Goal: Contribute content

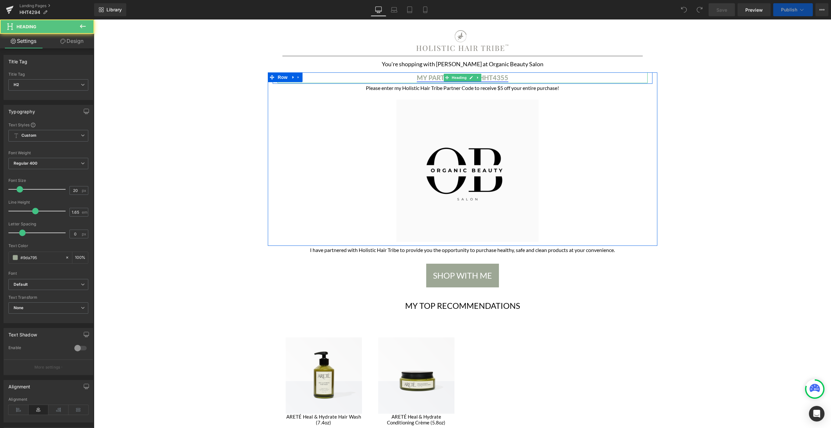
click at [500, 78] on link "MY PARTNER CODE: HHT4355" at bounding box center [463, 78] width 92 height 8
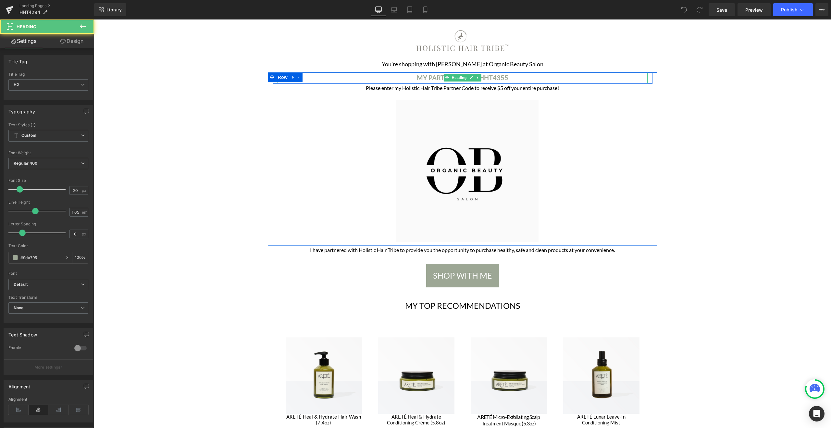
click at [520, 77] on h2 "MY PARTNER CODE: HHT4355" at bounding box center [463, 77] width 370 height 11
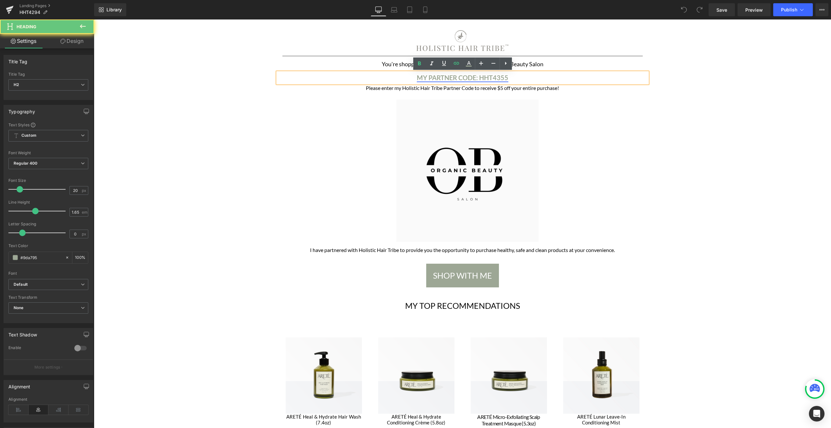
click at [503, 77] on link "MY PARTNER CODE: HHT4355" at bounding box center [463, 78] width 92 height 8
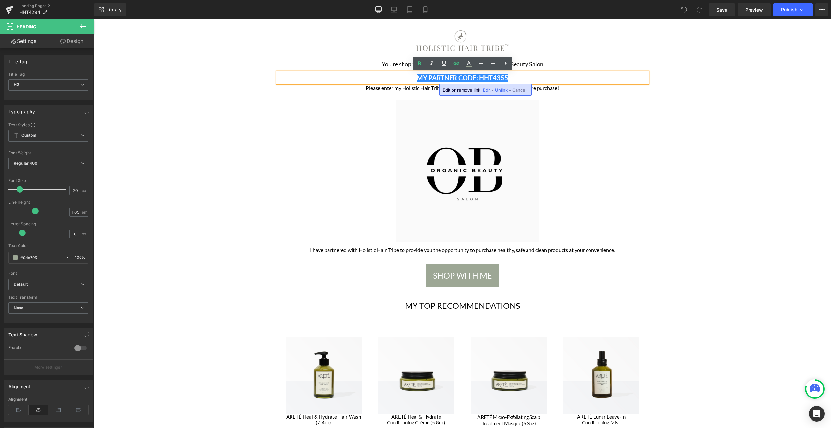
drag, startPoint x: 500, startPoint y: 91, endPoint x: 406, endPoint y: 71, distance: 95.8
click at [500, 91] on span "Unlink" at bounding box center [501, 90] width 13 height 6
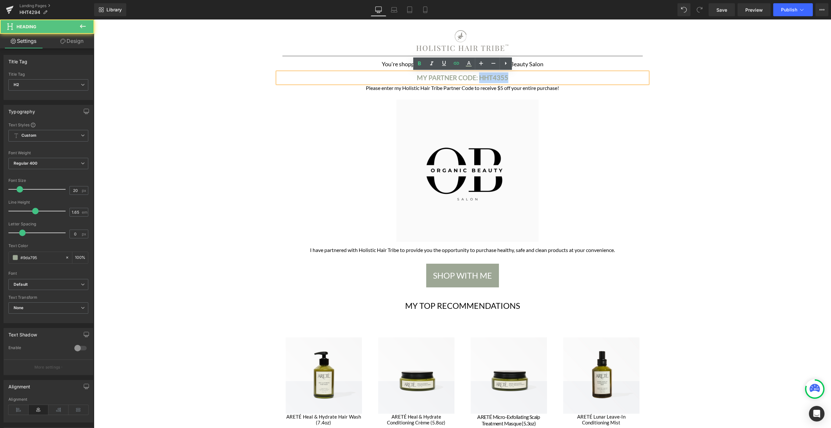
drag, startPoint x: 480, startPoint y: 78, endPoint x: 517, endPoint y: 78, distance: 36.7
click at [517, 78] on h2 "MY PARTNER CODE: HHT4355" at bounding box center [463, 77] width 370 height 11
paste div
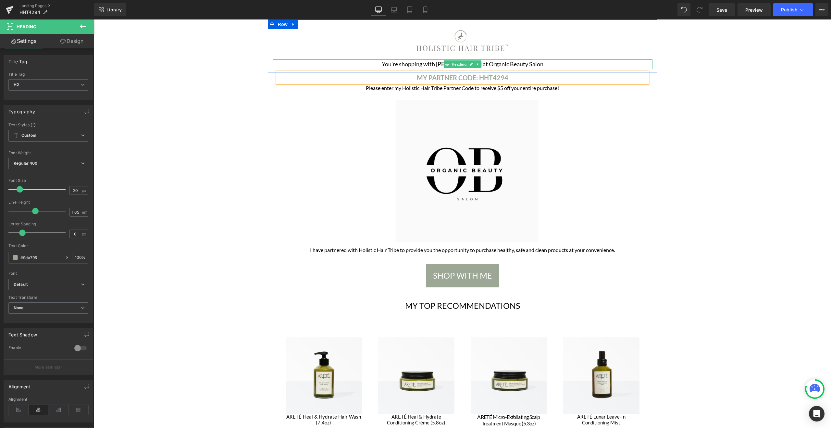
click at [495, 63] on h1 "You're shopping with [PERSON_NAME] at Organic Beauty Salon" at bounding box center [463, 64] width 380 height 10
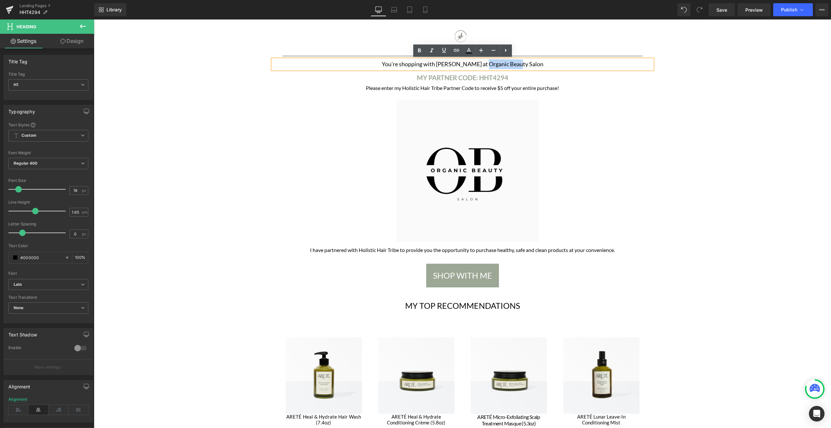
drag, startPoint x: 493, startPoint y: 64, endPoint x: 534, endPoint y: 62, distance: 40.3
click at [534, 62] on h1 "You're shopping with [PERSON_NAME] at Organic Beauty Salon" at bounding box center [463, 64] width 380 height 10
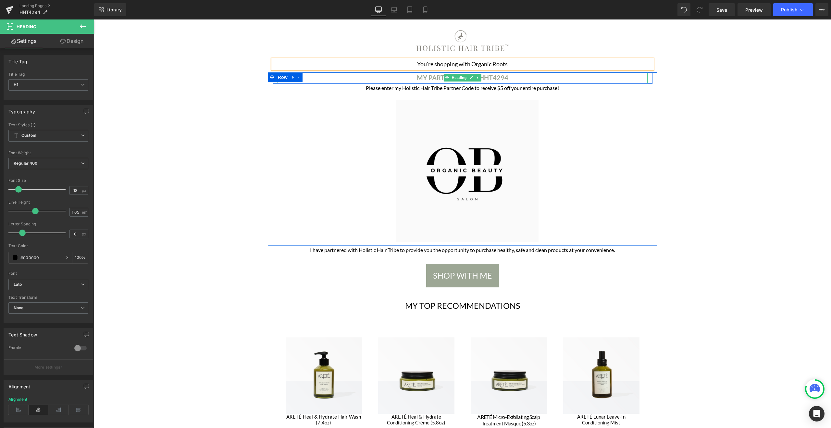
click at [426, 77] on b "MY PARTNER CODE: HHT4294" at bounding box center [463, 78] width 92 height 8
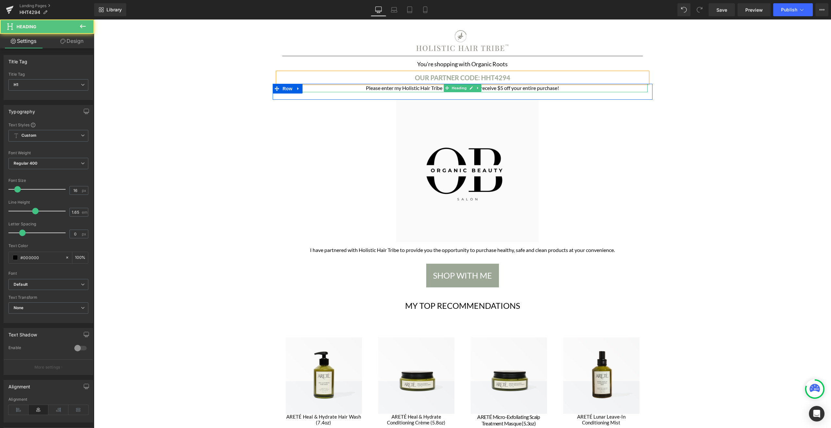
click at [400, 88] on h1 "Please enter my Holistic Hair Tribe Partner Code to receive $5 off your entire …" at bounding box center [463, 88] width 370 height 8
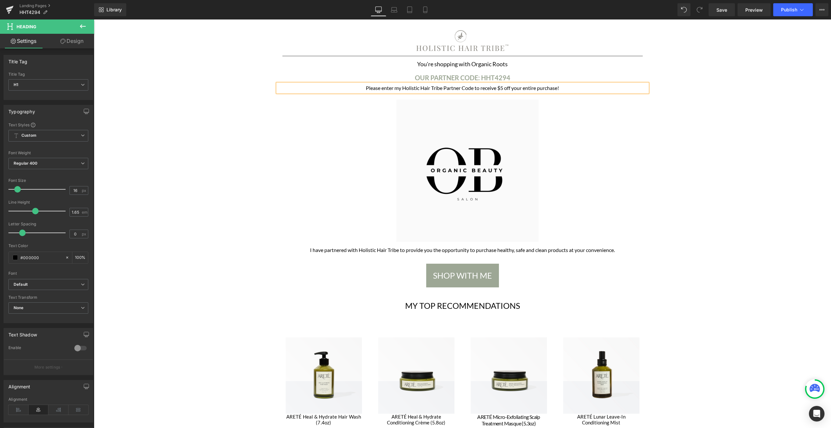
click at [400, 88] on h1 "Please enter my Holistic Hair Tribe Partner Code to receive $5 off your entire …" at bounding box center [463, 88] width 370 height 8
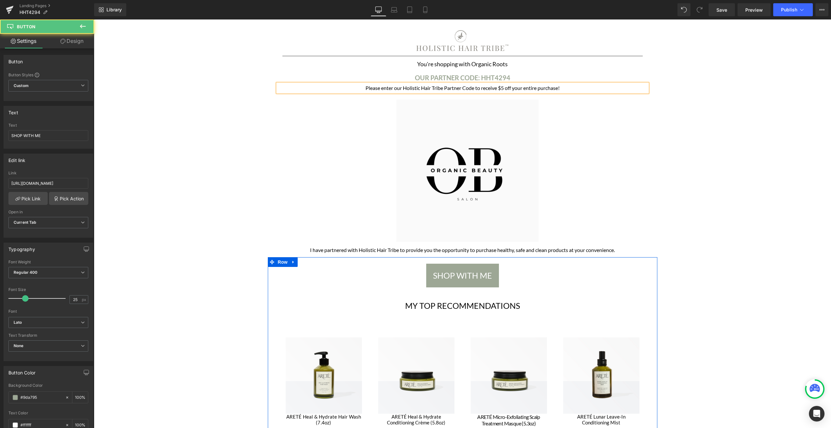
click at [467, 275] on div "SHOP WITH ME Button" at bounding box center [463, 276] width 370 height 24
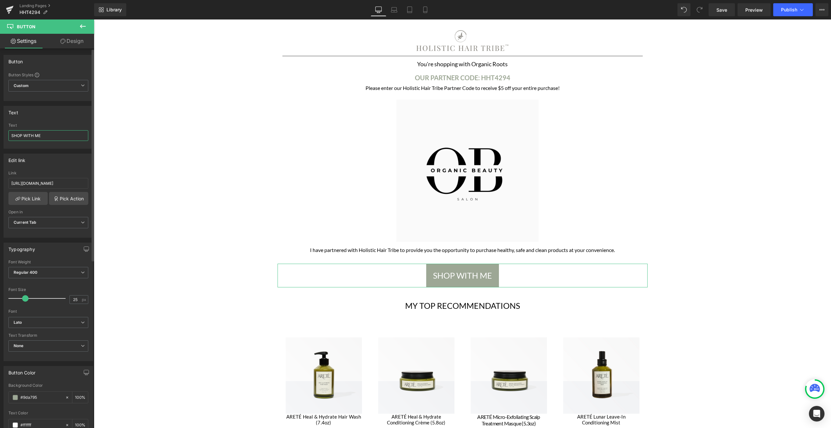
click at [57, 135] on input "SHOP WITH ME" at bounding box center [48, 135] width 80 height 11
type input "SHOP WITH US"
click at [420, 308] on h1 "My Top Recommendations" at bounding box center [463, 305] width 370 height 24
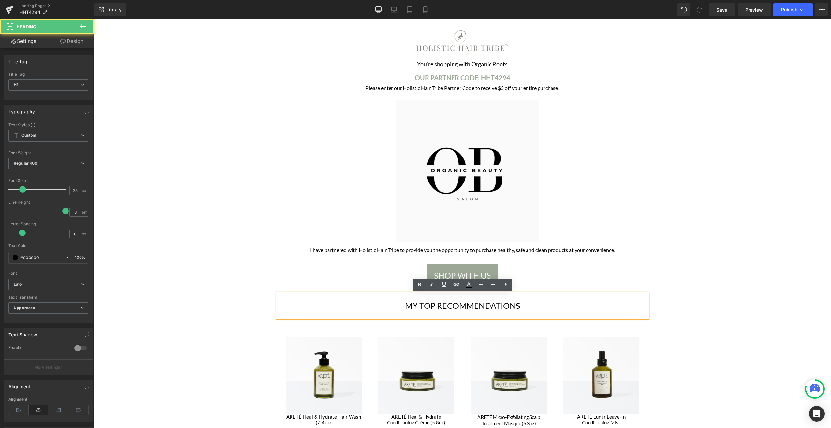
click at [417, 306] on h1 "My Top Recommendations" at bounding box center [463, 305] width 370 height 24
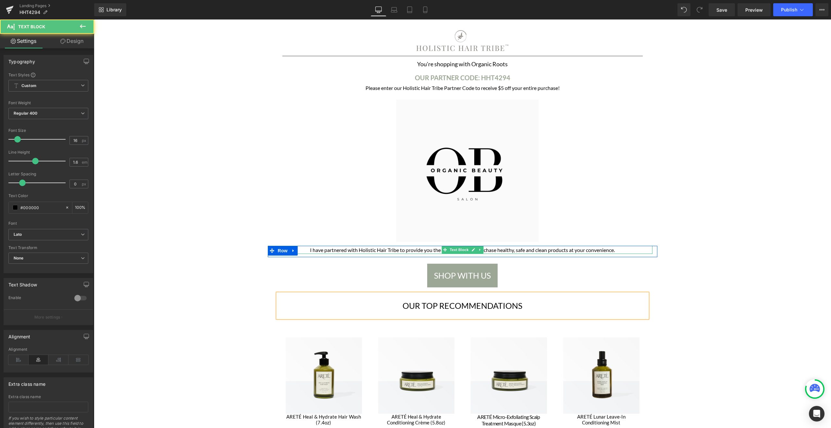
click at [341, 250] on p "I have partnered with Holistic Hair Tribe to provide you the opportunity to pur…" at bounding box center [463, 250] width 380 height 8
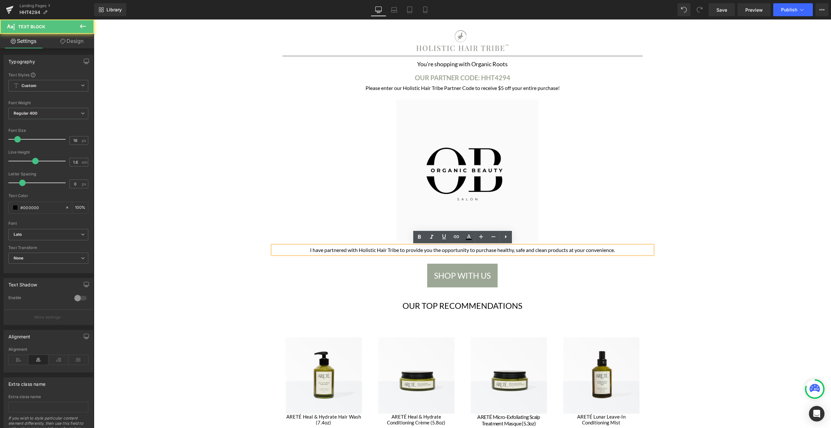
click at [312, 249] on p "I have partnered with Holistic Hair Tribe to provide you the opportunity to pur…" at bounding box center [463, 250] width 380 height 8
click at [206, 109] on div "Image Separator Row Row You're shopping with Organic Roots Heading Row OUR PART…" at bounding box center [462, 378] width 737 height 719
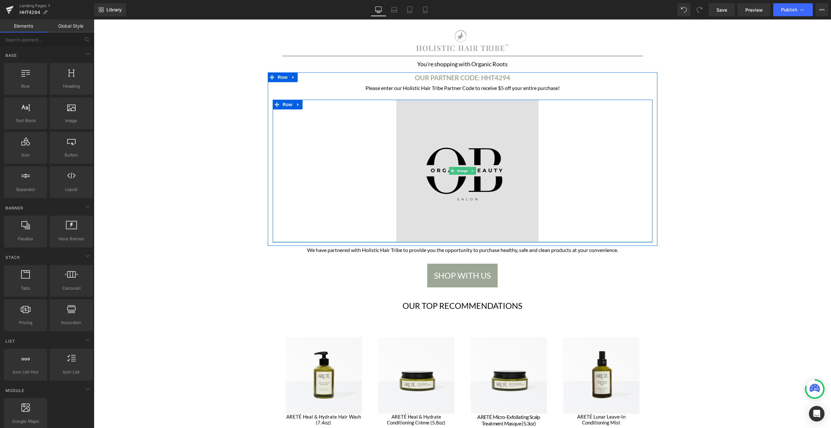
click at [433, 156] on img at bounding box center [463, 171] width 152 height 142
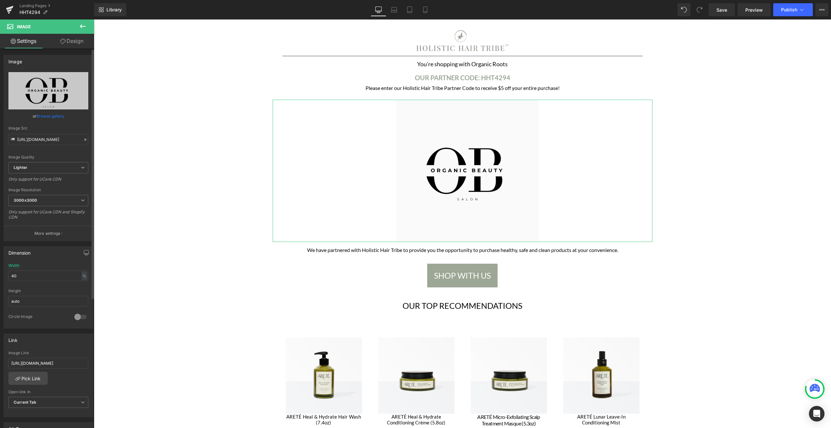
click at [44, 116] on link "Browse gallery" at bounding box center [51, 115] width 28 height 11
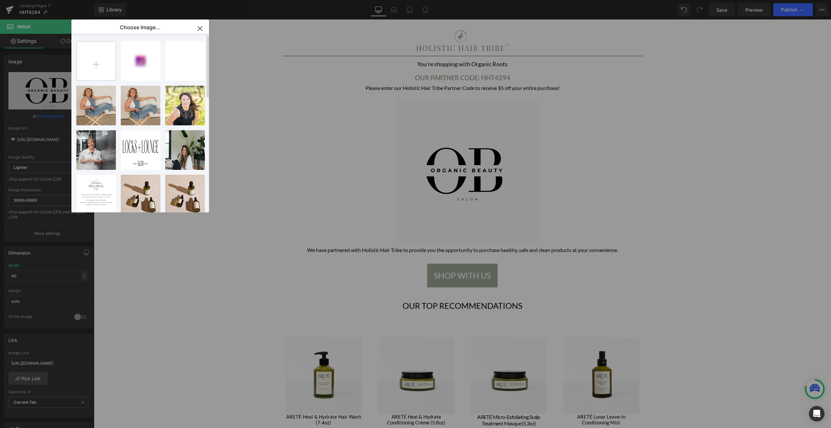
click at [95, 61] on input "file" at bounding box center [96, 61] width 39 height 39
type input "C:\fakepath\image1 (3).jpeg"
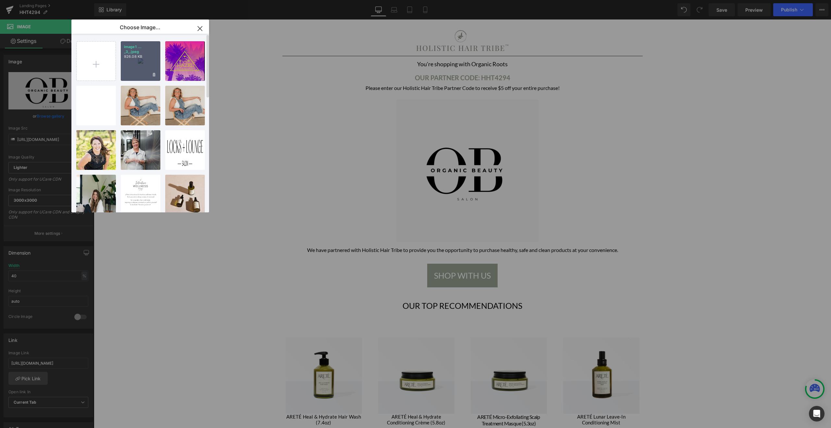
drag, startPoint x: 143, startPoint y: 66, endPoint x: 49, endPoint y: 46, distance: 95.9
click at [143, 66] on div "image1 ... _3_.jpeg 926.08 KB" at bounding box center [141, 61] width 40 height 40
type input "[URL][DOMAIN_NAME]"
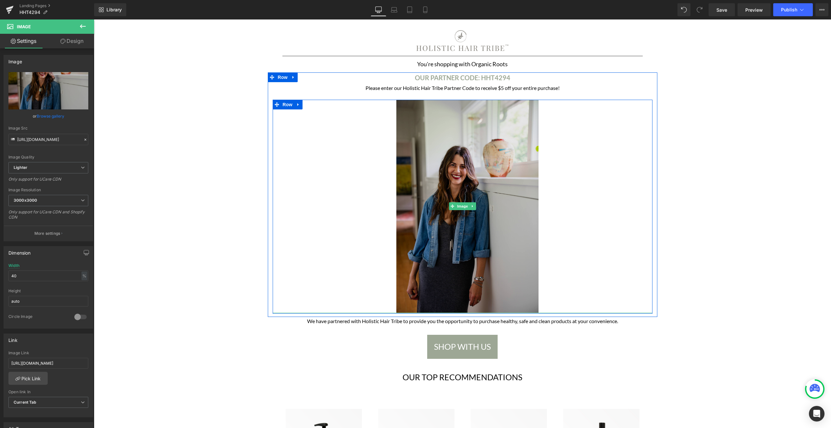
click at [424, 152] on img at bounding box center [463, 206] width 152 height 213
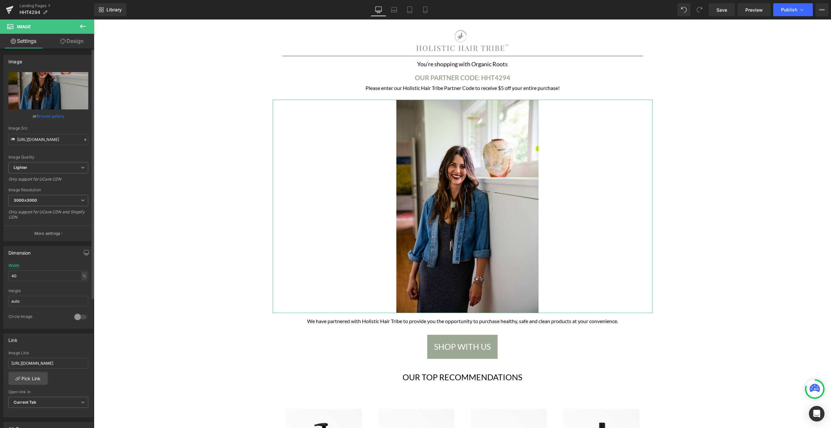
click at [54, 116] on link "Browse gallery" at bounding box center [51, 115] width 28 height 11
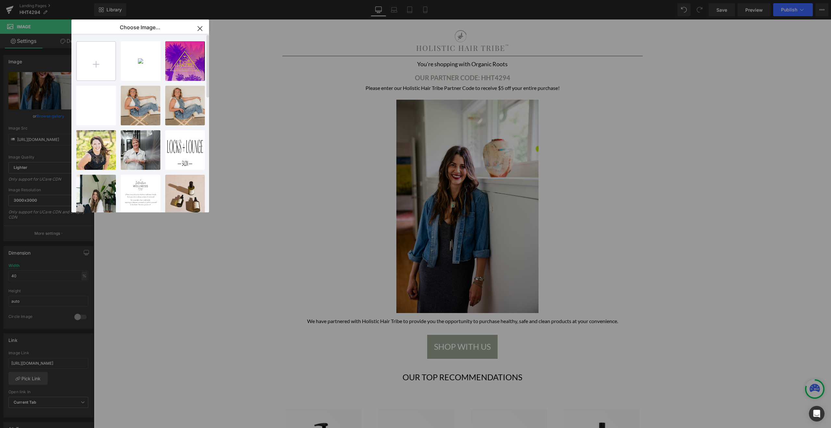
click at [102, 67] on input "file" at bounding box center [96, 61] width 39 height 39
type input "C:\fakepath\image1 (3).jpeg"
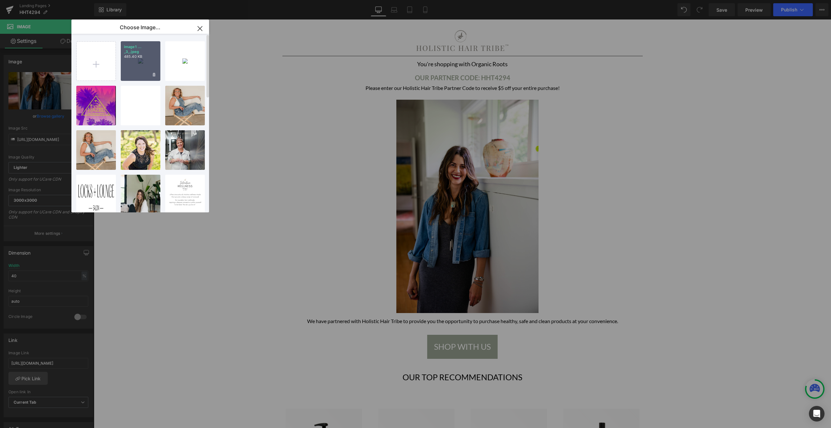
click at [139, 71] on div "image1 ... _3_.jpeg 485.40 KB" at bounding box center [141, 61] width 40 height 40
type input "[URL][DOMAIN_NAME]"
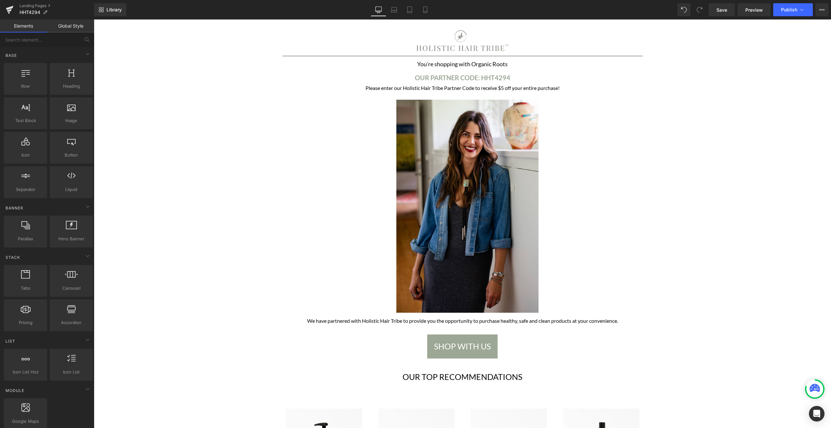
click at [696, 147] on div "Image Separator Row Row You're shopping with Organic Roots Heading Row OUR PART…" at bounding box center [462, 414] width 737 height 790
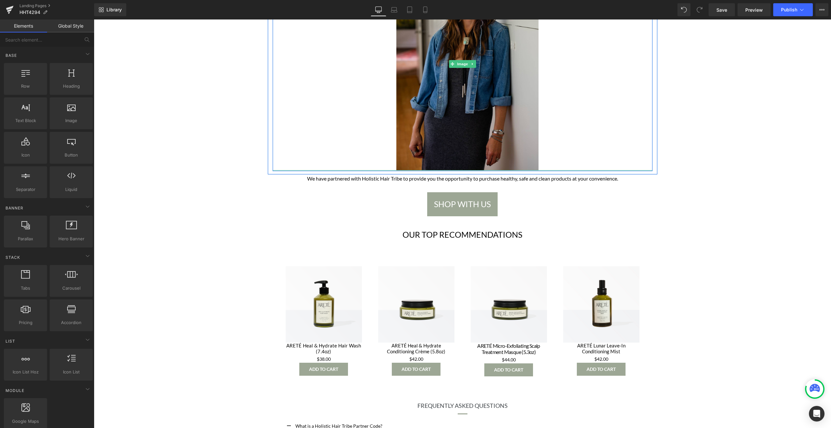
scroll to position [147, 0]
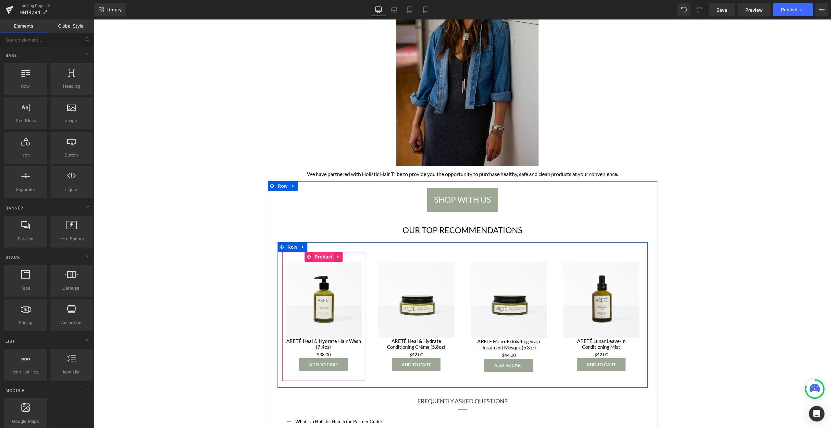
click at [323, 252] on span "Product" at bounding box center [323, 257] width 21 height 10
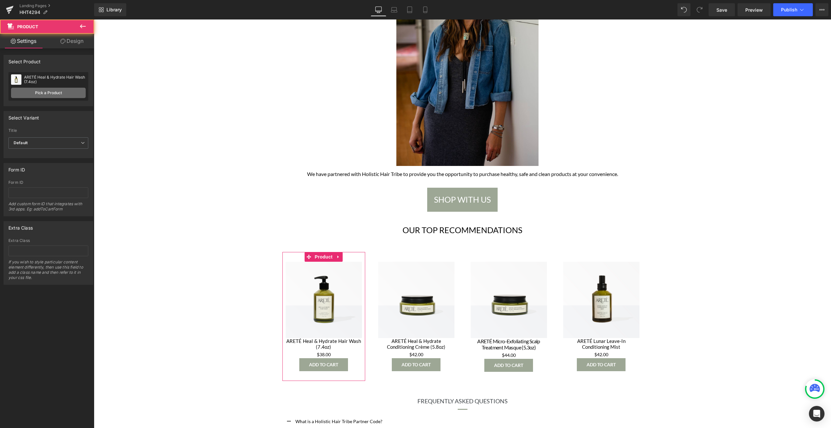
click at [66, 93] on link "Pick a Product" at bounding box center [48, 93] width 75 height 10
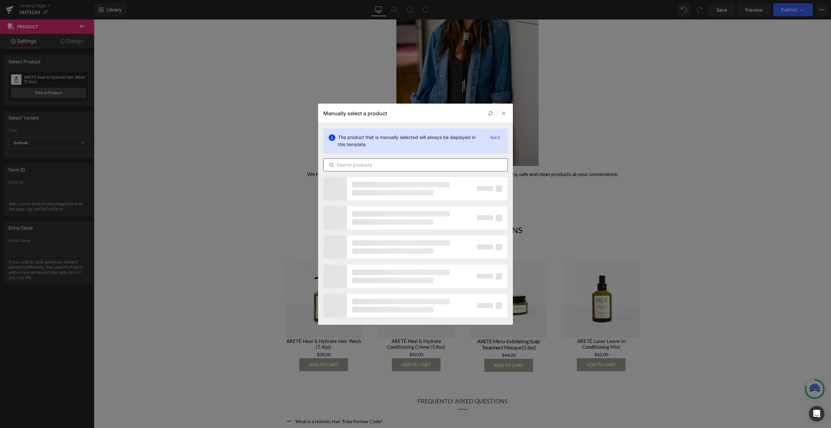
click at [373, 167] on input "text" at bounding box center [416, 165] width 184 height 8
paste input "Arete Daily Rituals hair wash"
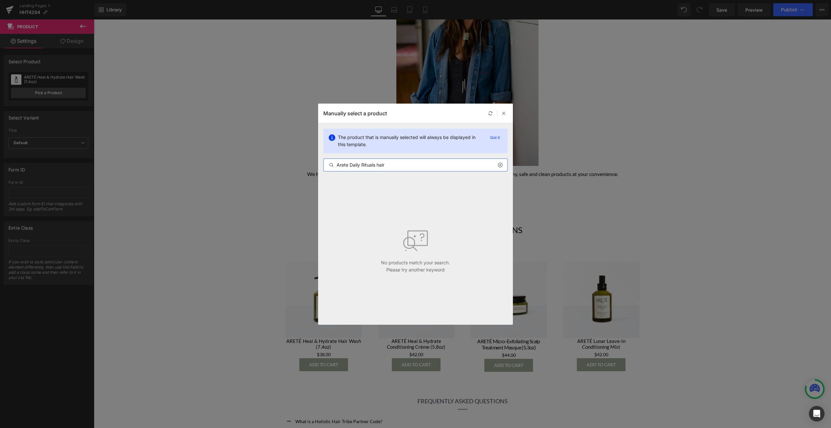
drag, startPoint x: 349, startPoint y: 165, endPoint x: 332, endPoint y: 165, distance: 17.5
click at [332, 165] on div "Arete Daily Rituals hair" at bounding box center [416, 165] width 184 height 8
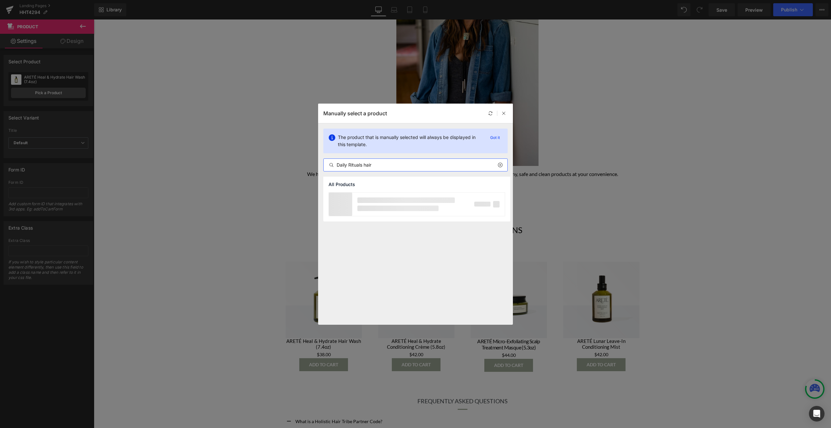
click at [390, 163] on input "Daily Rituals hair" at bounding box center [416, 165] width 184 height 8
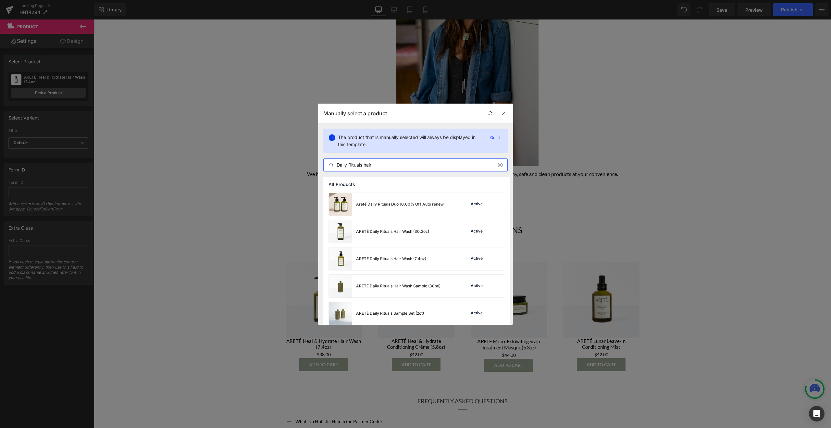
scroll to position [140, 0]
type input "Daily Rituals hair"
click at [401, 231] on div "ARETÉ Daily Rituals Hair Wash (30.2oz)" at bounding box center [379, 228] width 100 height 23
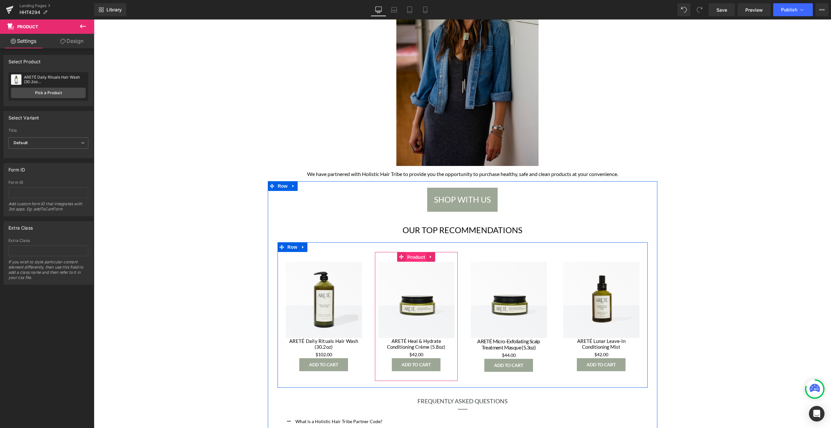
click at [416, 255] on span "Product" at bounding box center [416, 257] width 21 height 10
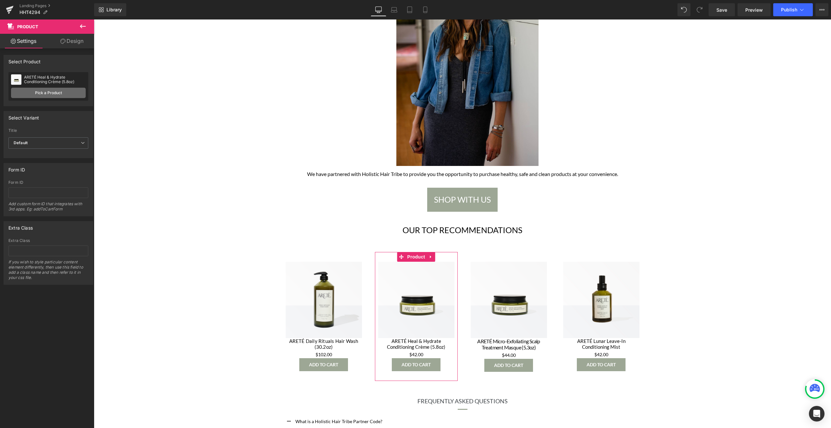
click at [56, 95] on link "Pick a Product" at bounding box center [48, 93] width 75 height 10
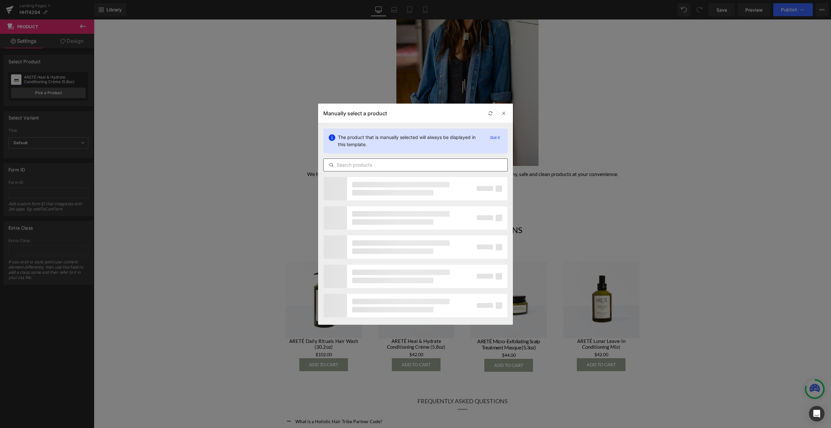
click at [383, 166] on input "text" at bounding box center [416, 165] width 184 height 8
paste input "Sukuroi"
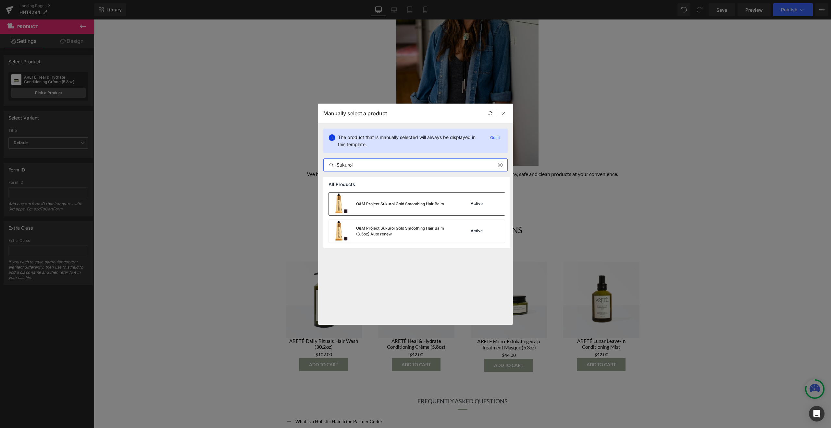
type input "Sukuroi"
drag, startPoint x: 407, startPoint y: 200, endPoint x: 313, endPoint y: 180, distance: 96.0
click at [407, 200] on div "O&M Project Sukuroi Gold Smoothing Hair Balm" at bounding box center [386, 203] width 115 height 23
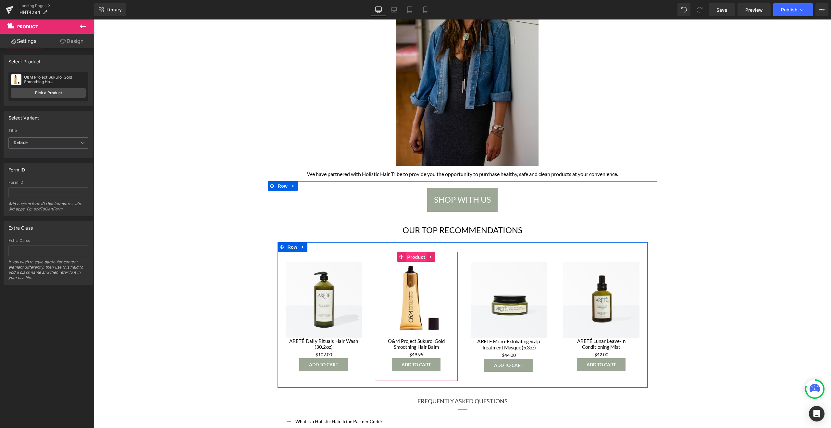
click at [417, 256] on span "Product" at bounding box center [416, 257] width 21 height 10
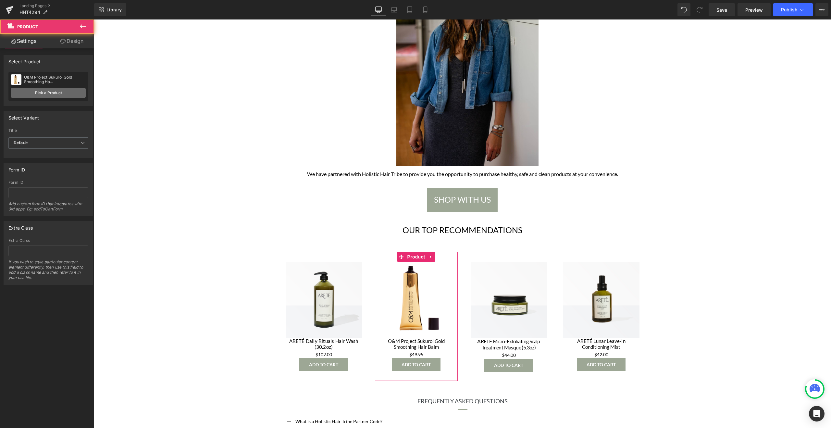
click at [70, 93] on link "Pick a Product" at bounding box center [48, 93] width 75 height 10
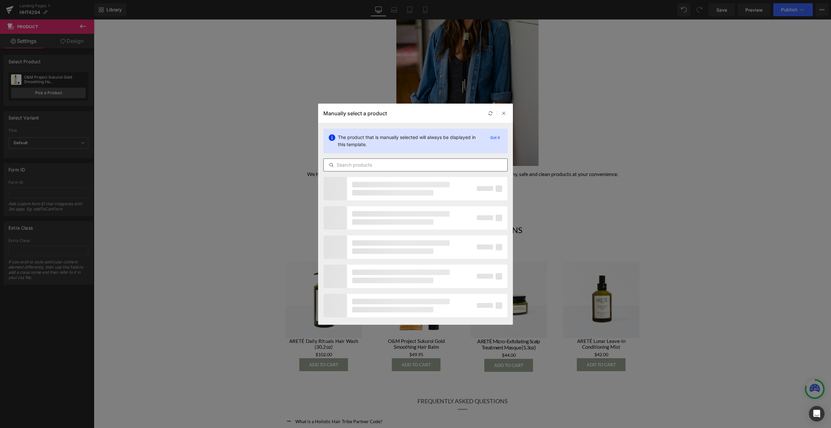
click at [364, 166] on input "text" at bounding box center [416, 165] width 184 height 8
paste input "healing ceremony oil"
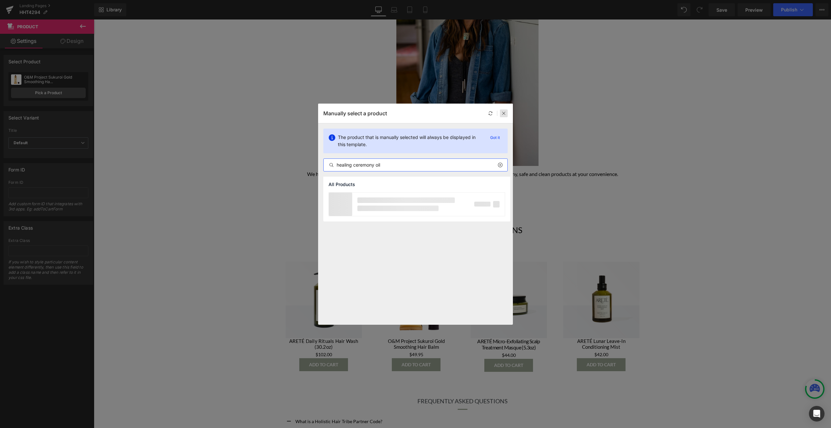
type input "healing ceremony oil"
drag, startPoint x: 502, startPoint y: 113, endPoint x: 409, endPoint y: 94, distance: 95.5
click at [502, 113] on icon at bounding box center [504, 113] width 5 height 5
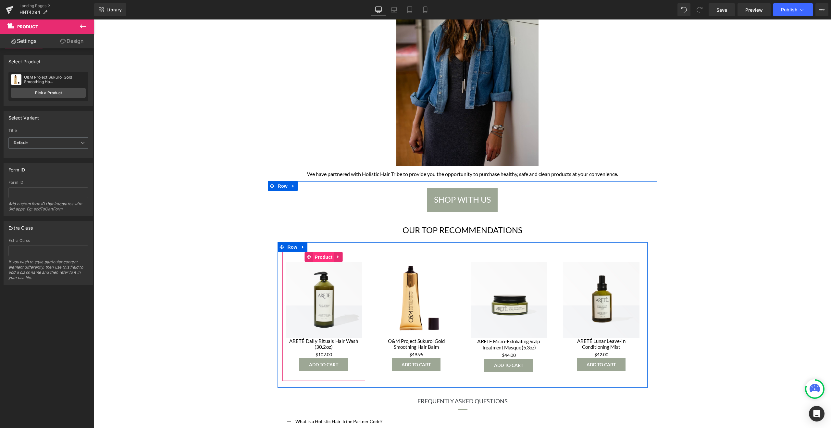
click at [326, 258] on span "Product" at bounding box center [323, 257] width 21 height 10
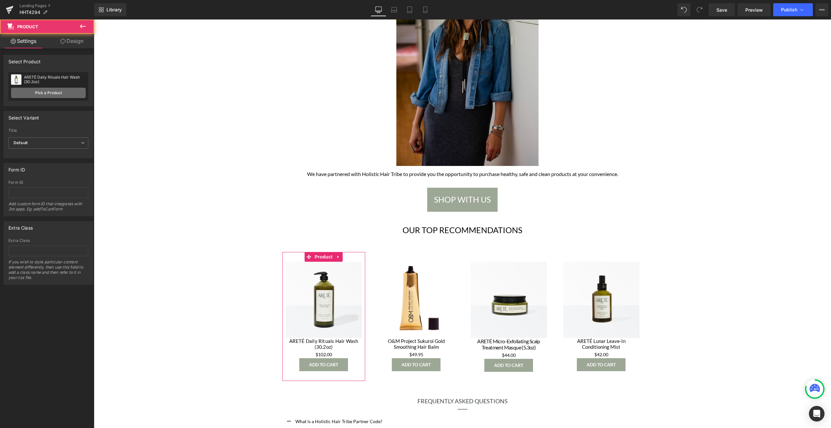
click at [51, 93] on link "Pick a Product" at bounding box center [48, 93] width 75 height 10
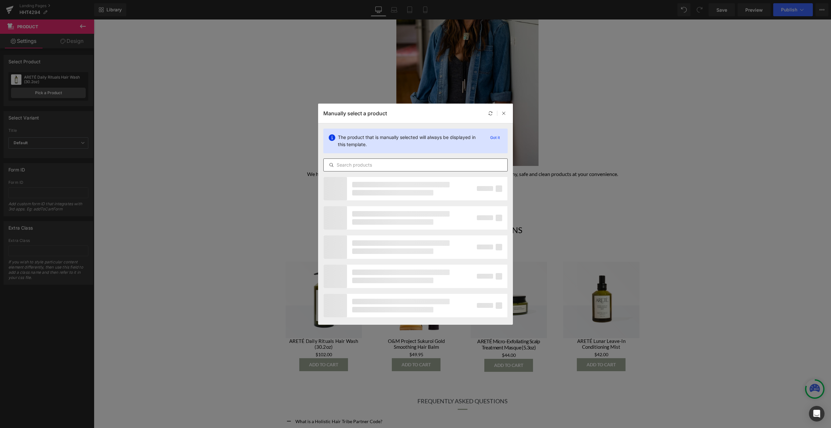
click at [353, 169] on div at bounding box center [415, 164] width 184 height 13
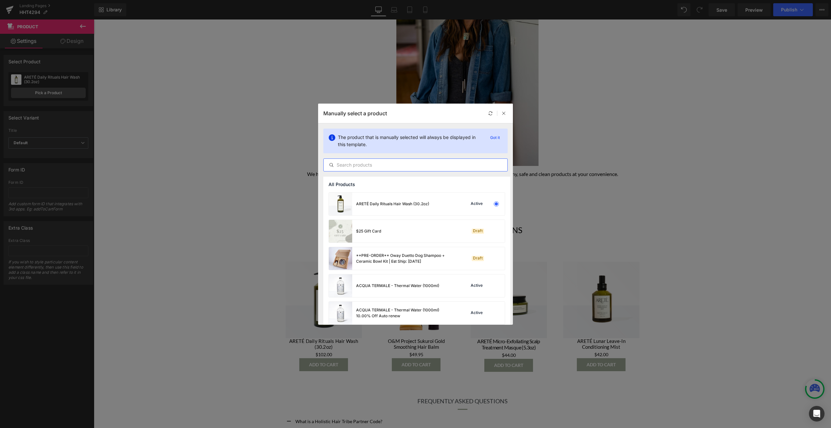
click at [356, 167] on input "text" at bounding box center [416, 165] width 184 height 8
paste input "healing ceremony oil"
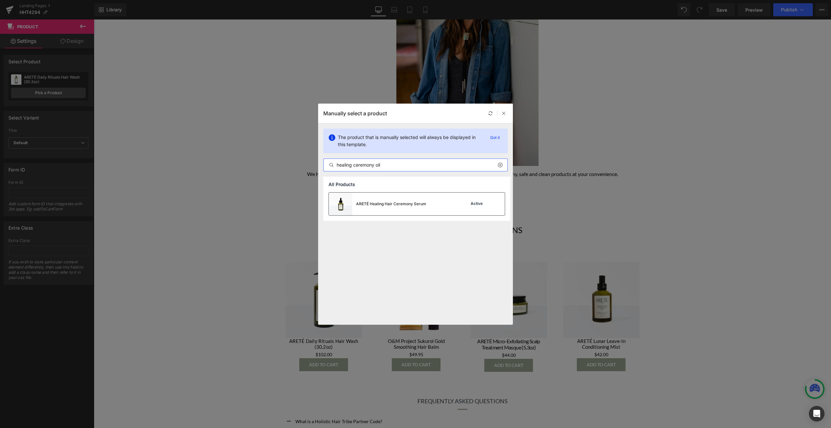
type input "healing ceremony oil"
click at [408, 205] on div "ARETÉ Healing Hair Ceremony Serum" at bounding box center [391, 204] width 70 height 6
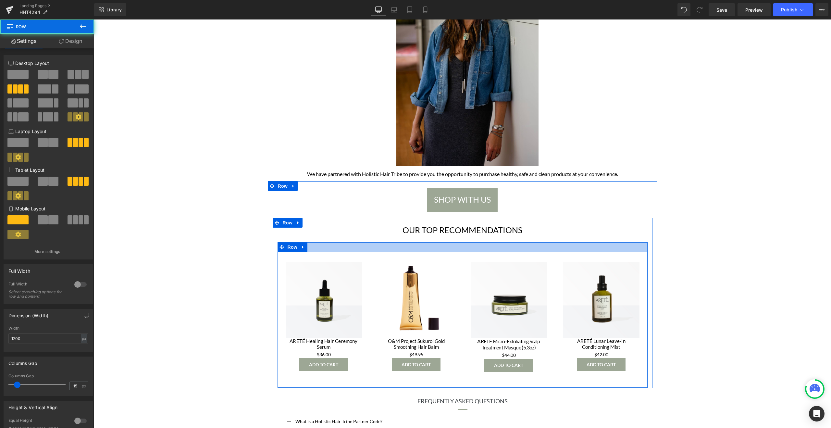
click at [414, 251] on div at bounding box center [463, 247] width 370 height 10
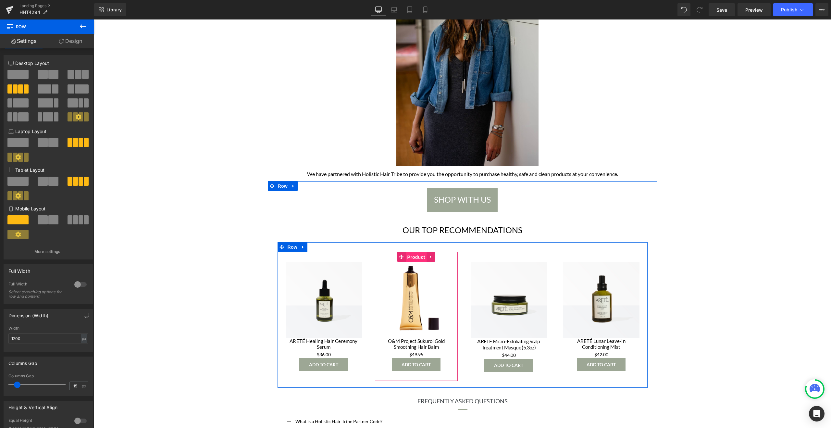
click at [415, 261] on span "Product" at bounding box center [416, 257] width 21 height 10
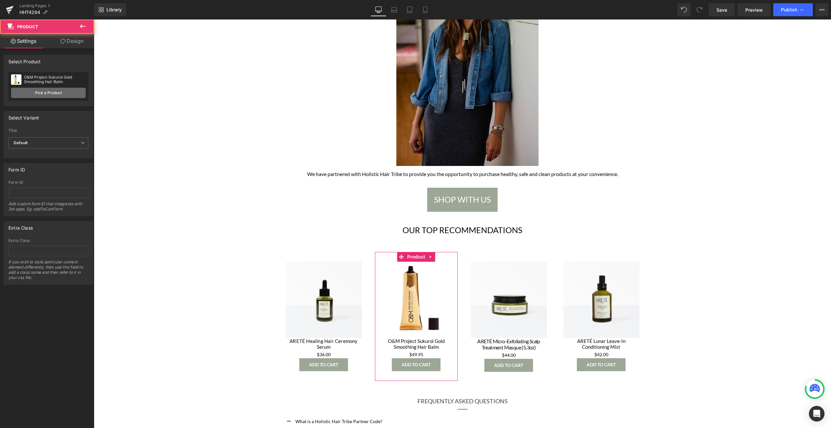
click at [74, 98] on link "Pick a Product" at bounding box center [48, 93] width 75 height 10
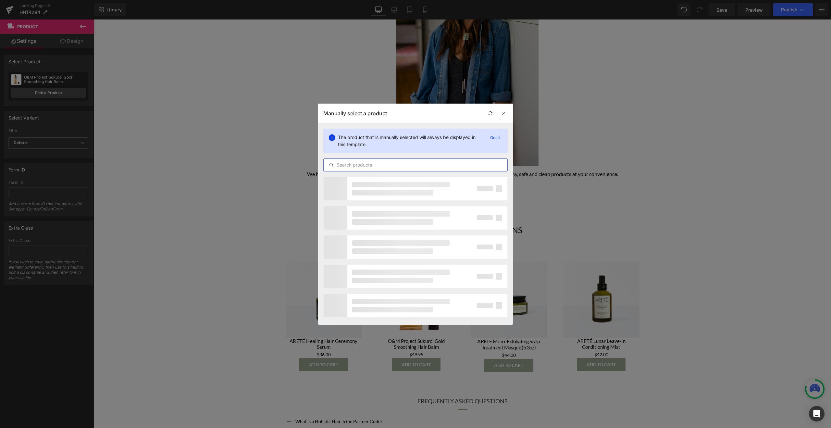
click at [361, 164] on input "text" at bounding box center [416, 165] width 184 height 8
paste input "Daily Rituals hair wash"
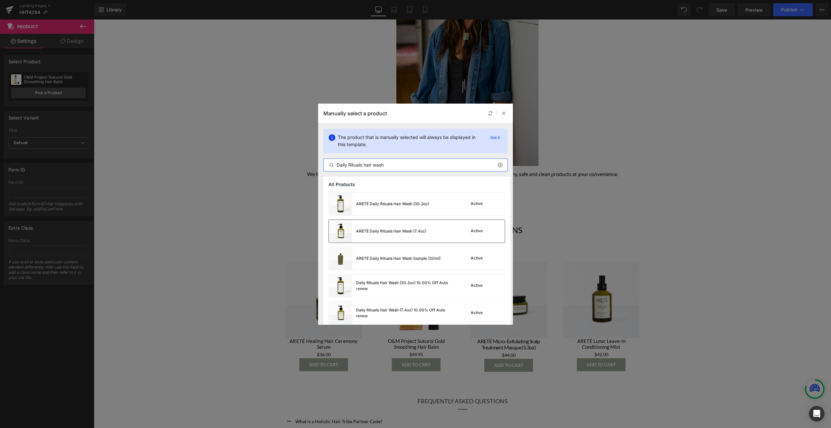
type input "Daily Rituals hair wash"
drag, startPoint x: 403, startPoint y: 230, endPoint x: 311, endPoint y: 210, distance: 94.9
click at [403, 230] on div "ARETÉ Daily Rituals Hair Wash (7.4oz)" at bounding box center [391, 231] width 70 height 6
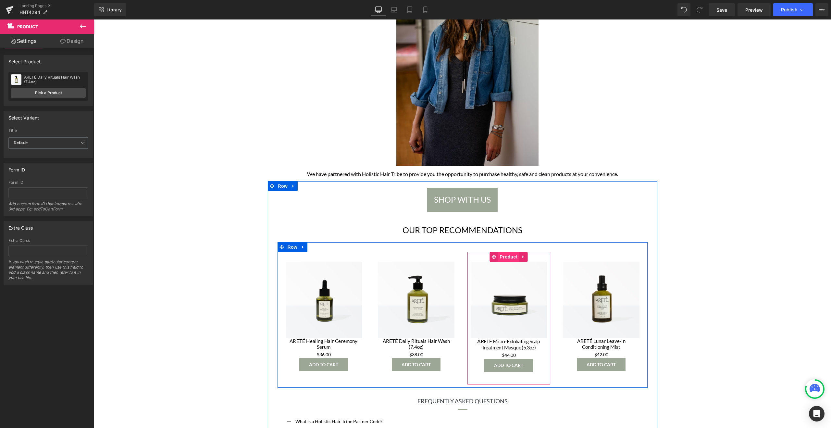
click at [508, 255] on span "Product" at bounding box center [508, 257] width 21 height 10
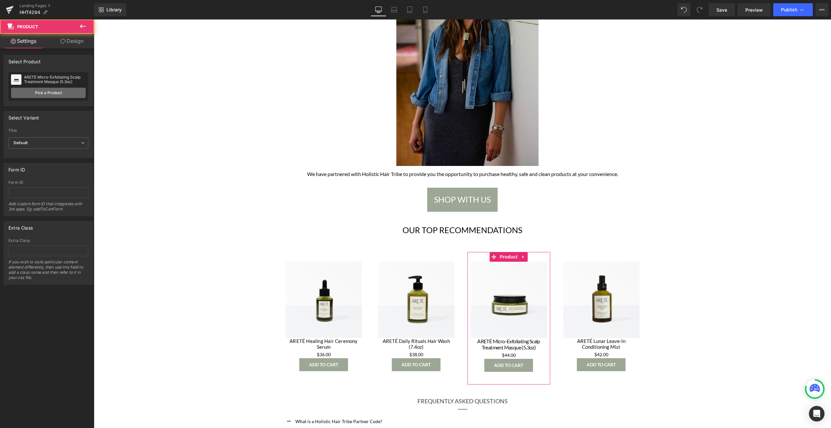
click at [65, 93] on link "Pick a Product" at bounding box center [48, 93] width 75 height 10
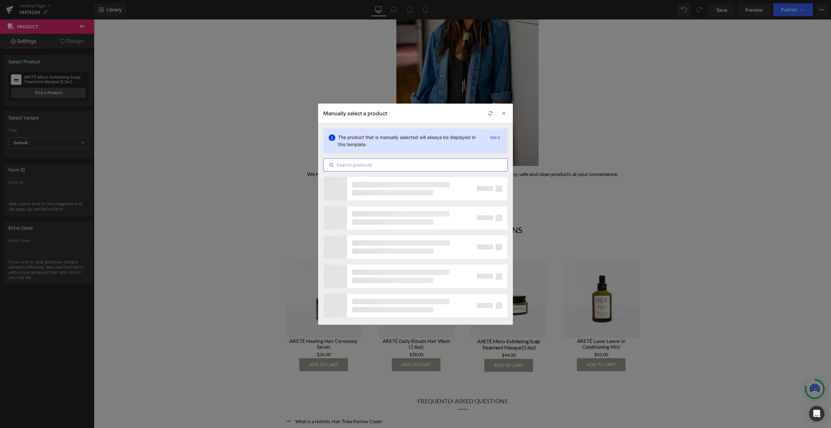
click at [356, 163] on input "text" at bounding box center [416, 165] width 184 height 8
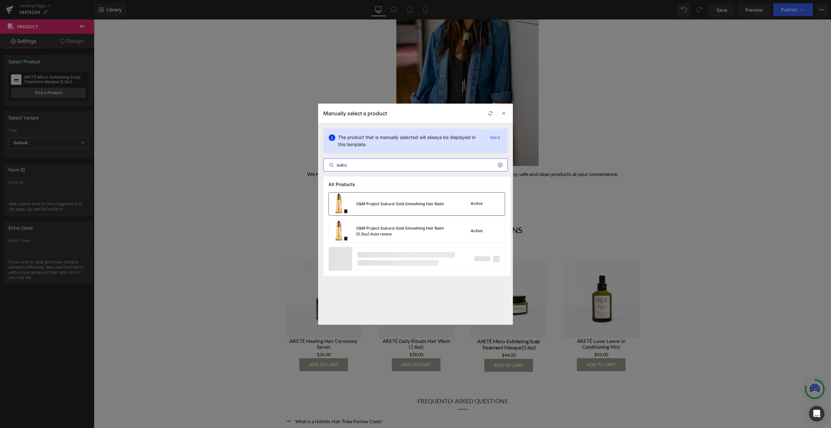
type input "suku"
click at [407, 210] on div "O&M Project Sukuroi Gold Smoothing Hair Balm" at bounding box center [386, 203] width 115 height 23
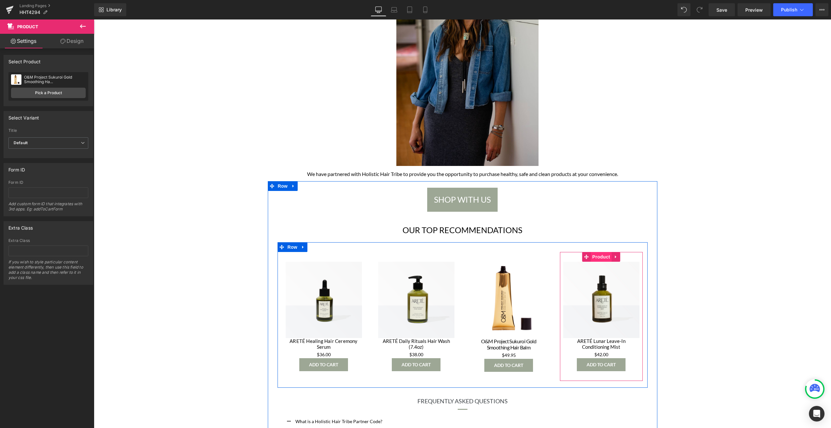
click at [606, 259] on span "Product" at bounding box center [601, 257] width 21 height 10
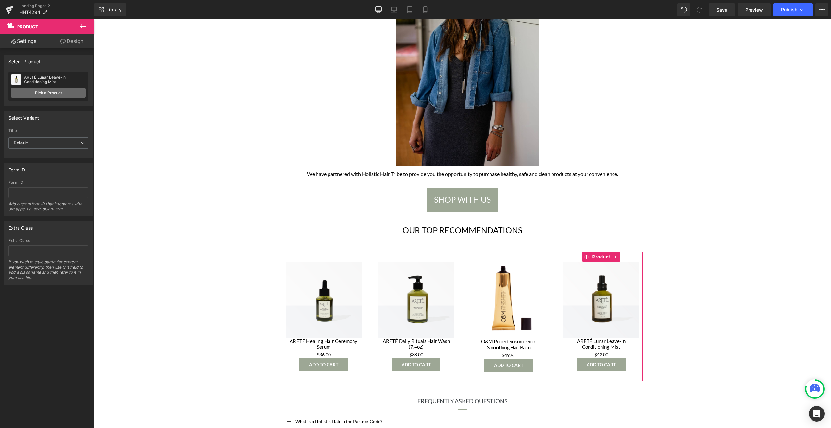
click at [60, 97] on link "Pick a Product" at bounding box center [48, 93] width 75 height 10
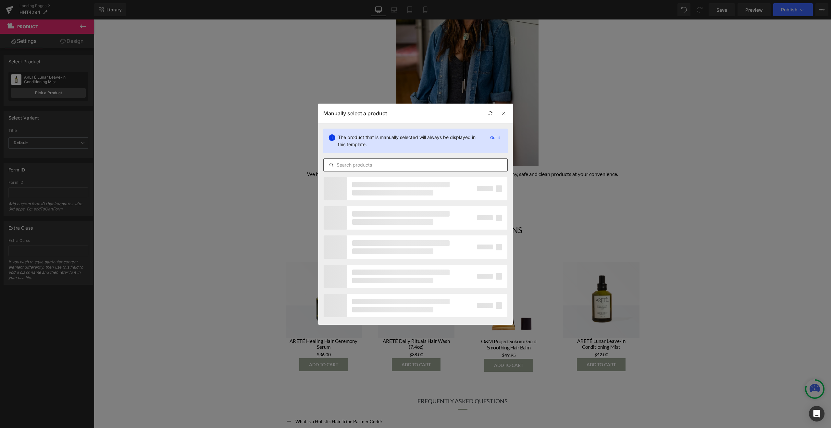
click at [395, 167] on input "text" at bounding box center [416, 165] width 184 height 8
paste input "desert dry volumizing"
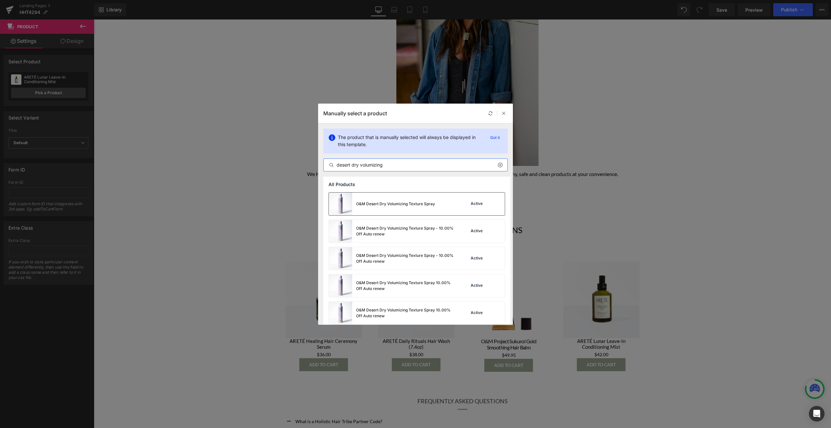
type input "desert dry volumizing"
click at [414, 205] on div "O&M Desert Dry Volumizing Texture Spray" at bounding box center [395, 204] width 79 height 6
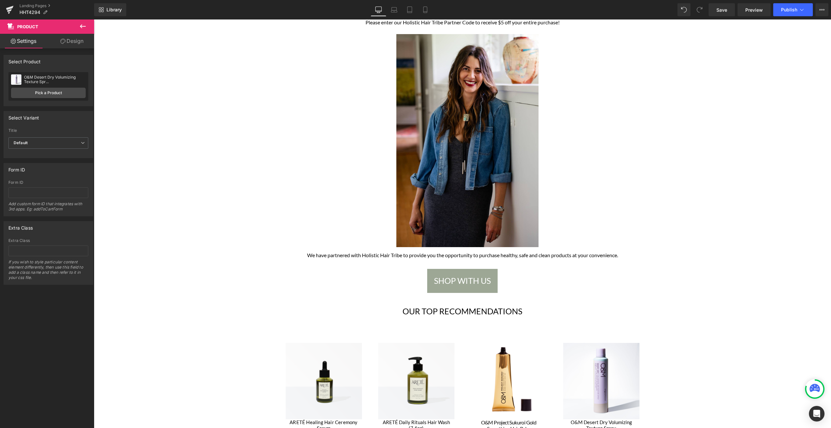
scroll to position [0, 0]
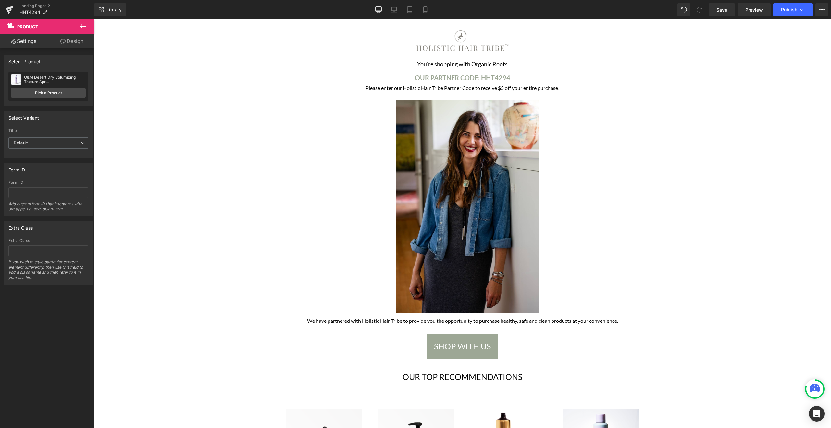
click at [716, 16] on div "Library Desktop Desktop Laptop Tablet Mobile Save Preview Publish Scheduled Vie…" at bounding box center [462, 9] width 737 height 19
click at [719, 8] on span "Save" at bounding box center [721, 9] width 11 height 7
